Goal: Task Accomplishment & Management: Manage account settings

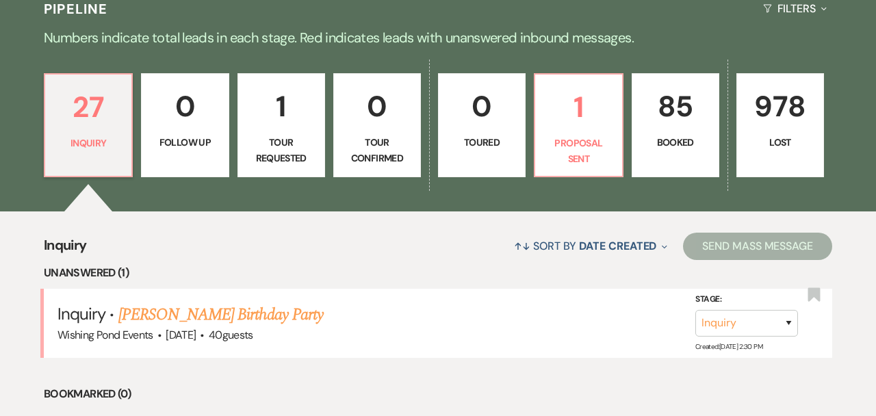
scroll to position [373, 0]
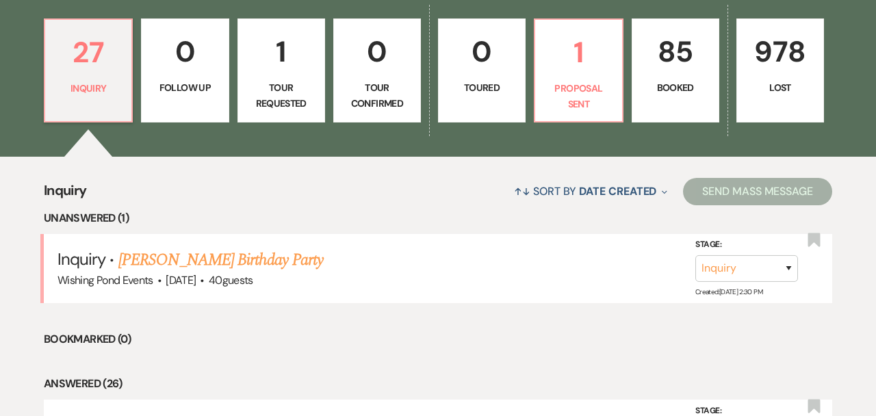
click at [690, 83] on p "Booked" at bounding box center [676, 87] width 70 height 15
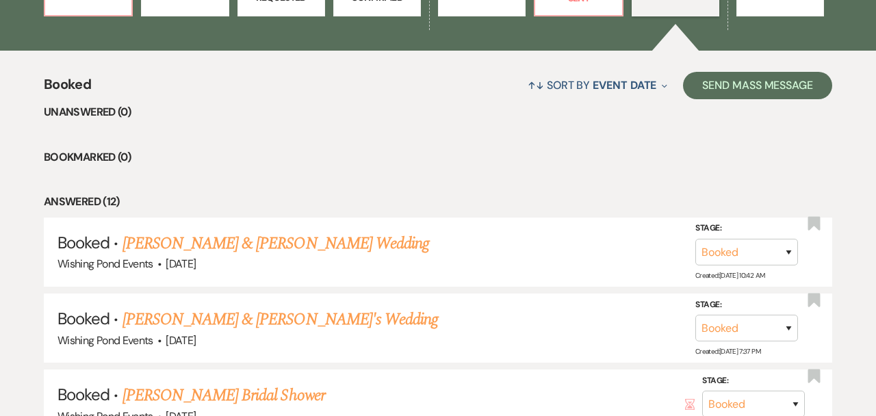
scroll to position [484, 0]
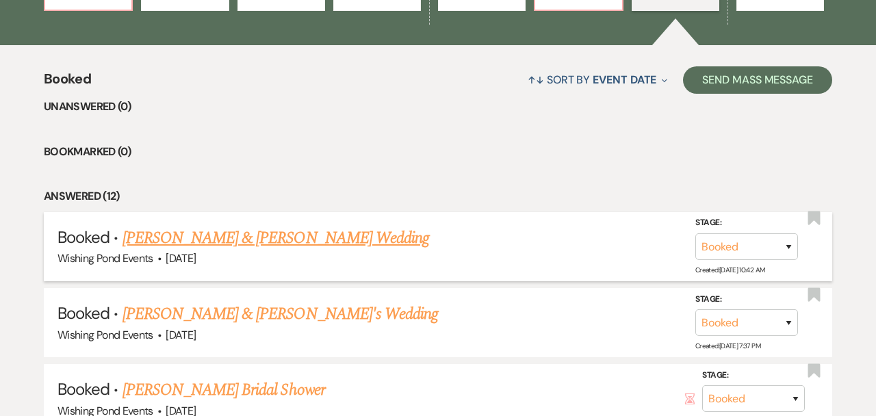
click at [353, 239] on link "[PERSON_NAME] & [PERSON_NAME] Wedding" at bounding box center [276, 238] width 307 height 25
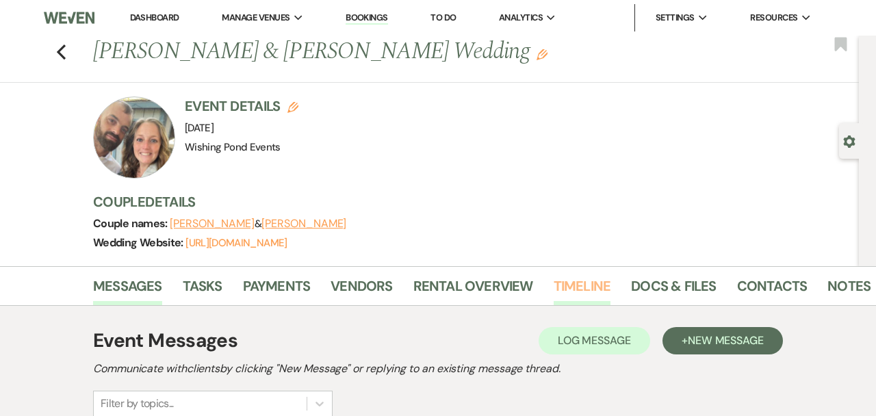
click at [578, 283] on link "Timeline" at bounding box center [583, 290] width 58 height 30
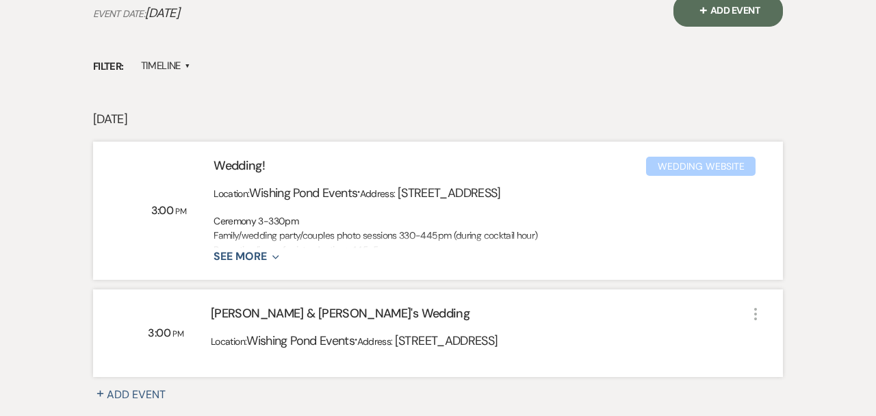
scroll to position [357, 0]
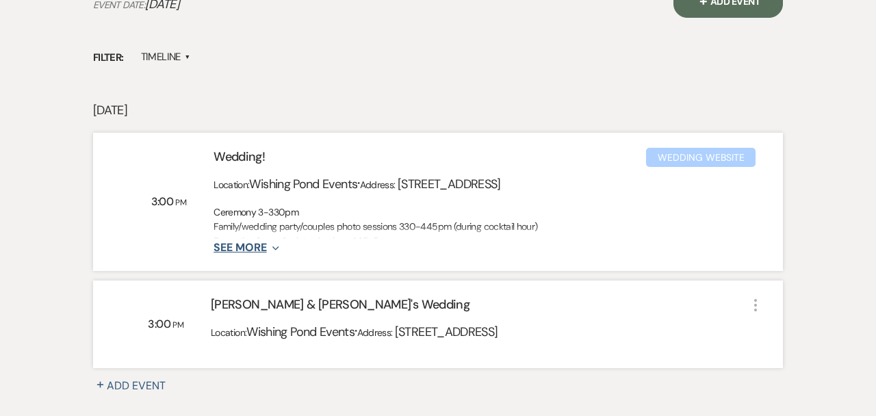
click at [259, 247] on button "See More Expand" at bounding box center [246, 248] width 65 height 12
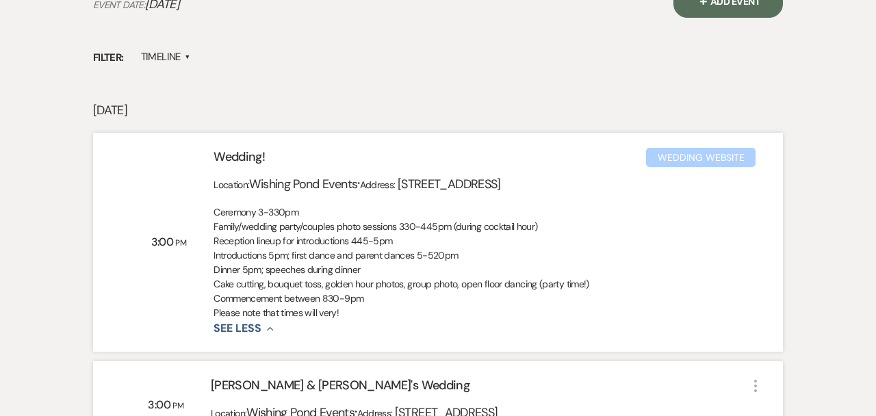
drag, startPoint x: 366, startPoint y: 317, endPoint x: 240, endPoint y: 195, distance: 174.8
click at [240, 195] on div "Wedding! Wedding Website Location: Wishing Pond Events · Address: [STREET_ADDRE…" at bounding box center [484, 242] width 597 height 189
copy div "Ceremony 3-330pm Family/wedding party/couples photo sessions 330-445pm (during …"
